Goal: Navigation & Orientation: Go to known website

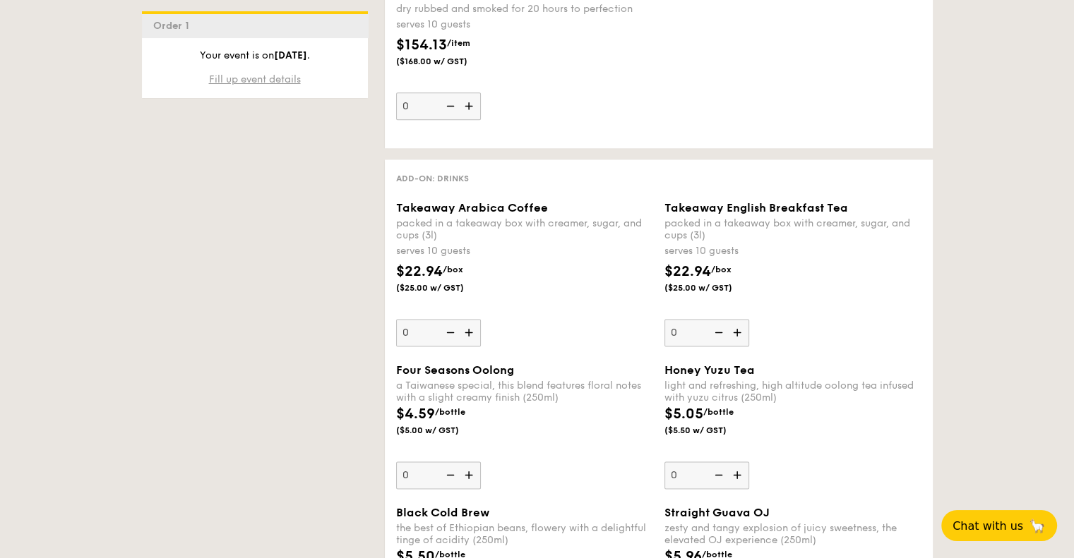
click at [273, 80] on span "Fill up event details" at bounding box center [255, 79] width 92 height 12
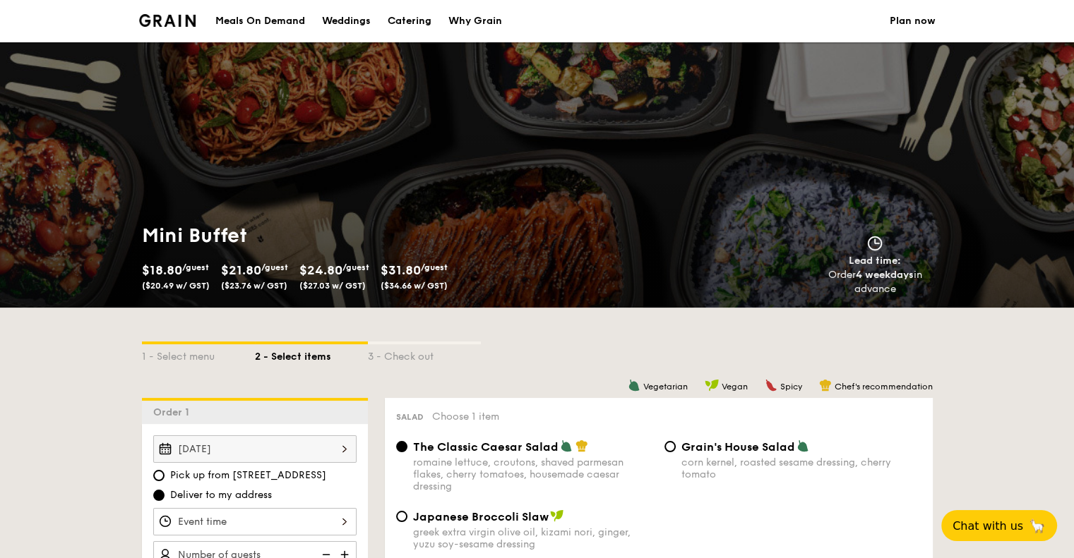
click at [263, 20] on div "Meals On Demand" at bounding box center [260, 21] width 90 height 42
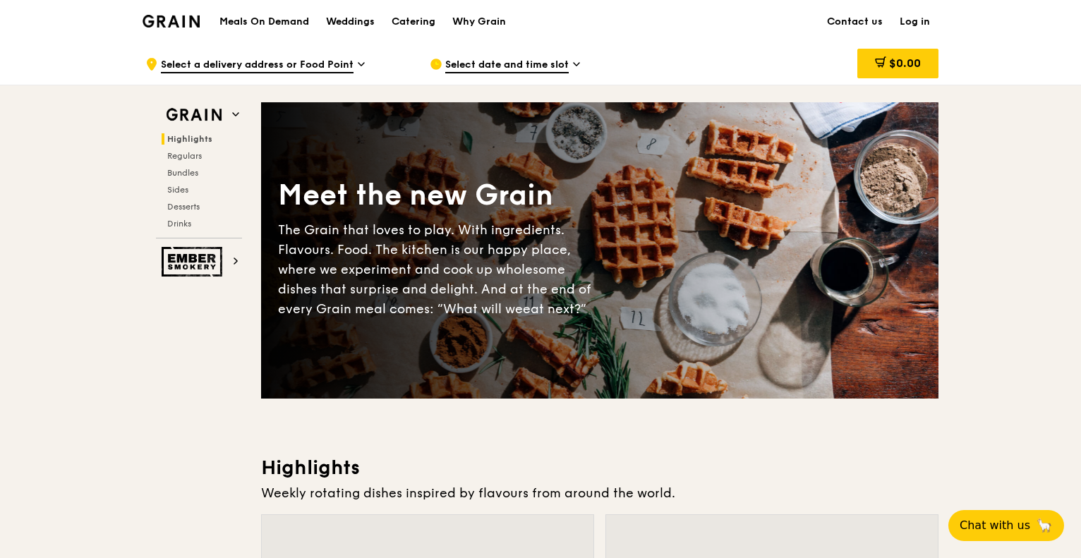
click at [181, 15] on img at bounding box center [171, 21] width 57 height 13
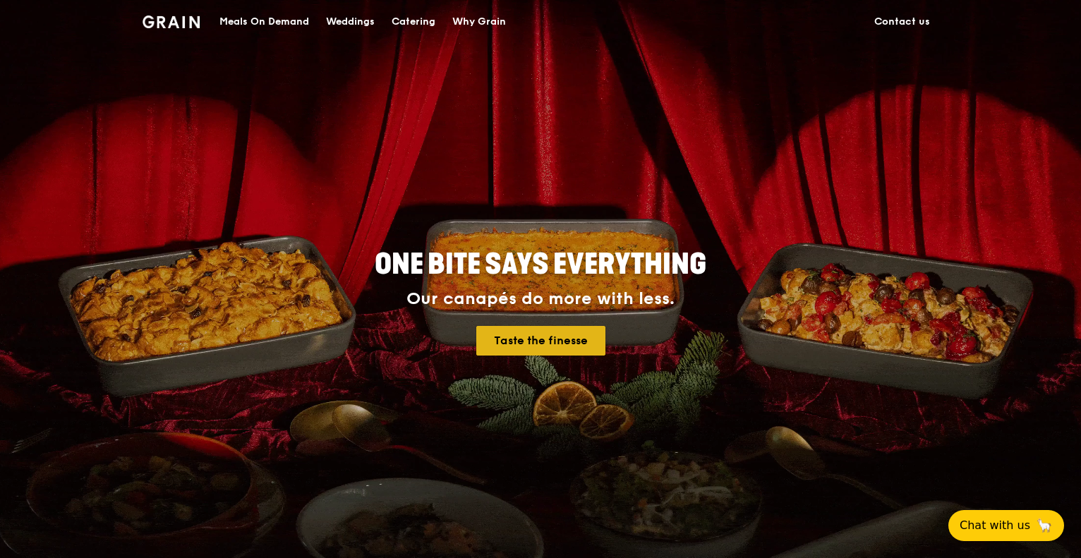
click at [552, 338] on link "Taste the finesse" at bounding box center [540, 341] width 129 height 30
